Goal: Find specific page/section: Find specific page/section

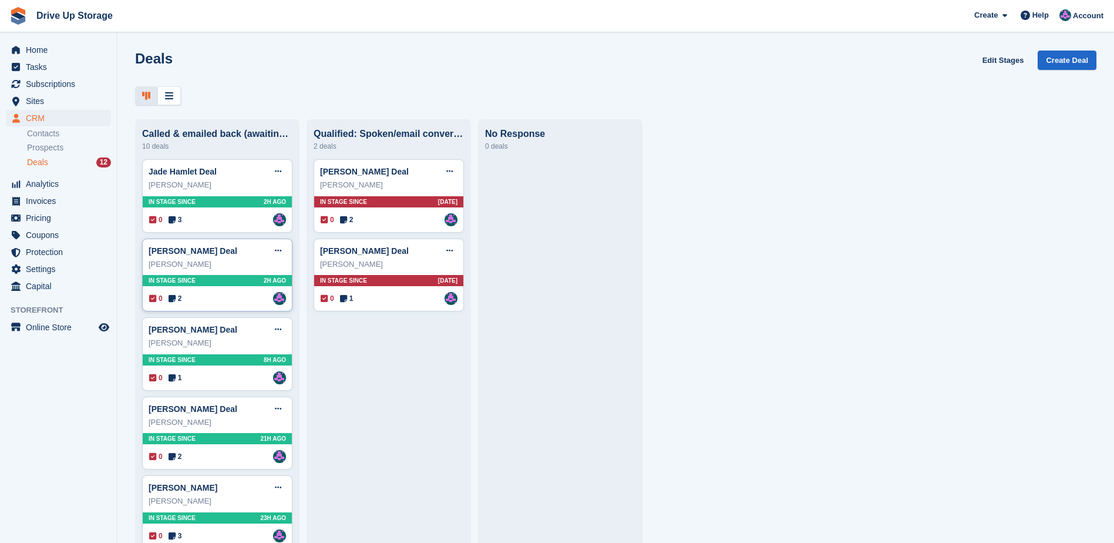
click at [224, 301] on div "0 2 Assigned to Andy" at bounding box center [217, 298] width 137 height 13
click at [224, 302] on div "0 2 Assigned to Andy" at bounding box center [217, 298] width 137 height 13
click at [223, 300] on div "0 2 Assigned to Andy" at bounding box center [217, 298] width 137 height 13
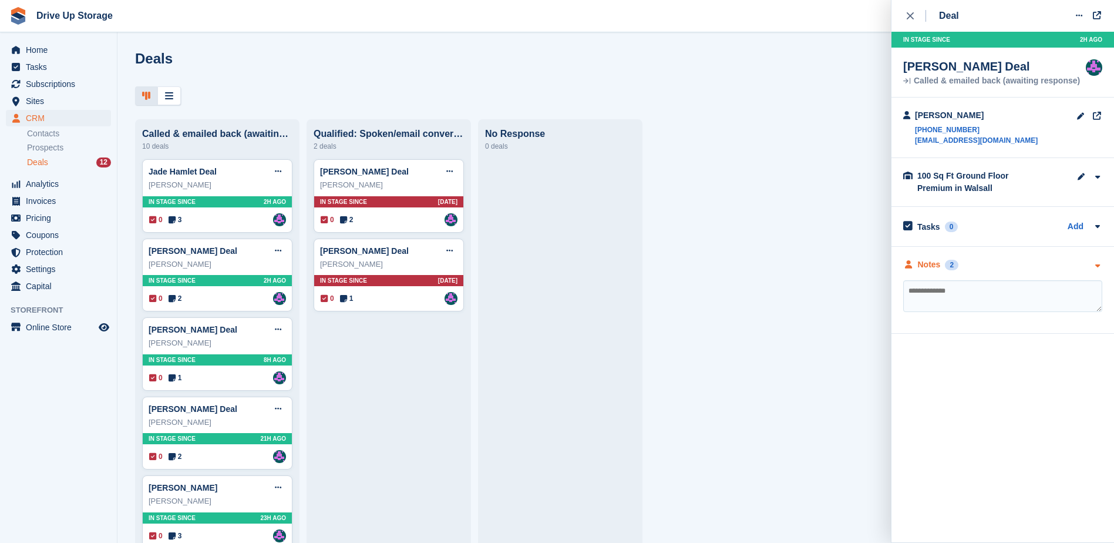
click at [1097, 265] on icon "button" at bounding box center [1097, 266] width 10 height 8
